Goal: Find specific page/section: Find specific page/section

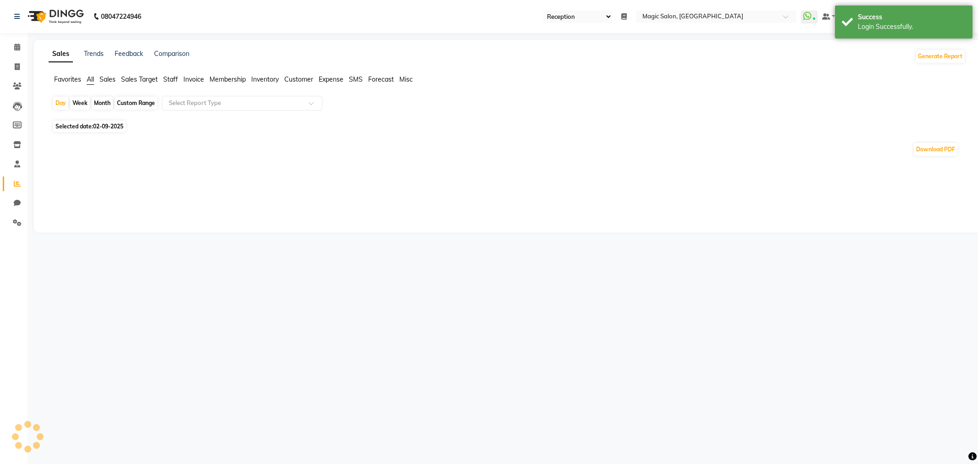
select select "56"
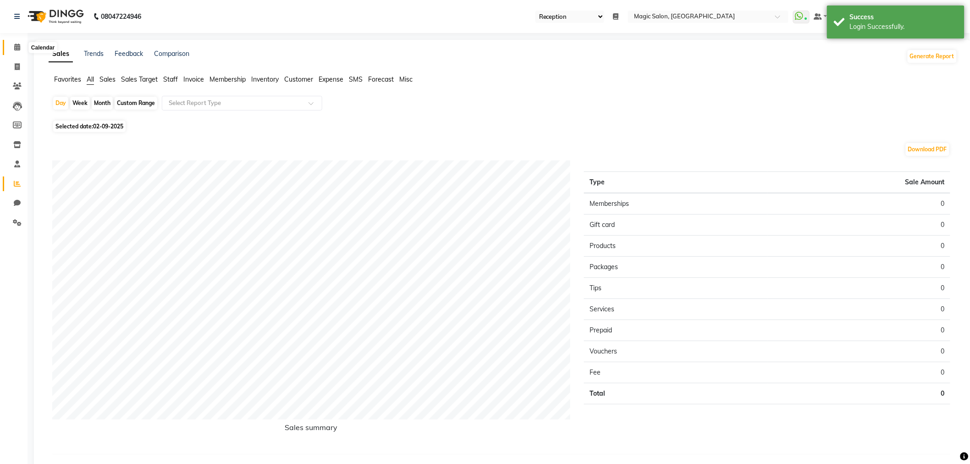
click at [11, 46] on span at bounding box center [17, 47] width 16 height 11
